Goal: Task Accomplishment & Management: Manage account settings

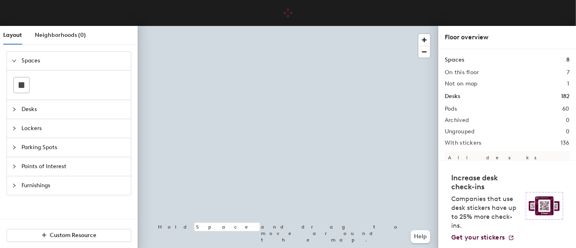
click at [417, 26] on div at bounding box center [288, 26] width 300 height 0
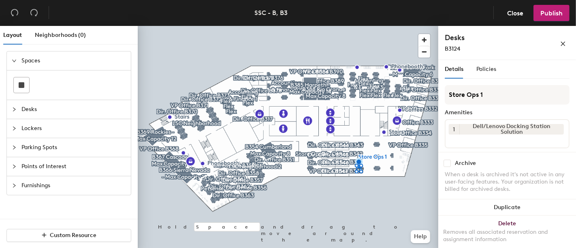
scroll to position [92, 0]
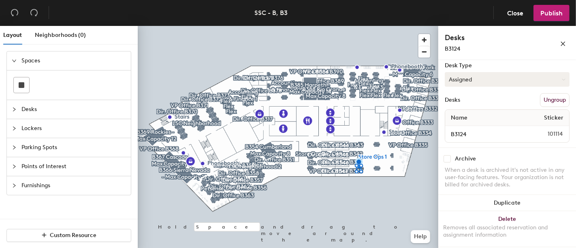
click at [559, 76] on button "Assigned" at bounding box center [507, 79] width 125 height 15
click at [524, 131] on div "Hoteled" at bounding box center [485, 129] width 81 height 12
click at [558, 13] on span "Publish" at bounding box center [551, 13] width 22 height 8
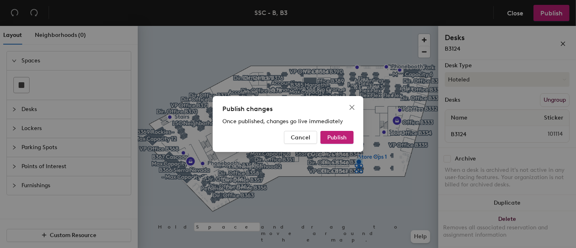
click at [473, 82] on div "Publish changes Once published, changes go live immediately Cancel Publish" at bounding box center [288, 124] width 576 height 248
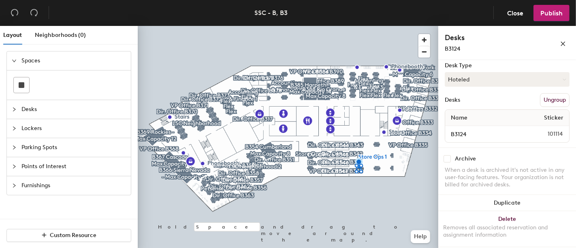
click at [469, 70] on div "Store Ops 1 Amenities 1 Dell/Lenovo Docking Station Solution Desk Type Hoteled …" at bounding box center [507, 70] width 125 height 155
click at [468, 74] on button "Hoteled" at bounding box center [507, 79] width 125 height 15
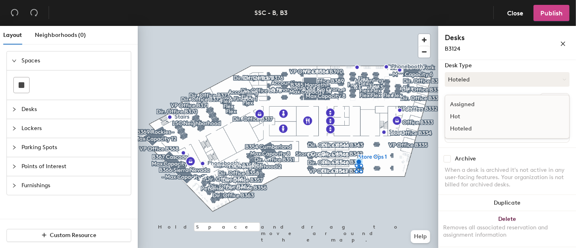
click at [556, 17] on span "Publish" at bounding box center [551, 13] width 22 height 8
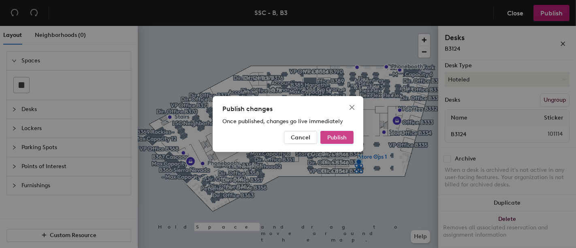
click at [336, 139] on span "Publish" at bounding box center [336, 137] width 19 height 7
